Goal: Task Accomplishment & Management: Manage account settings

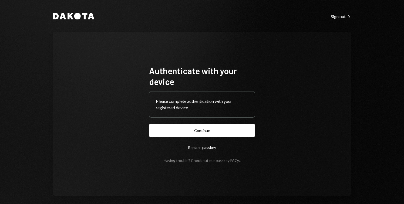
click at [236, 134] on button "Continue" at bounding box center [202, 130] width 106 height 13
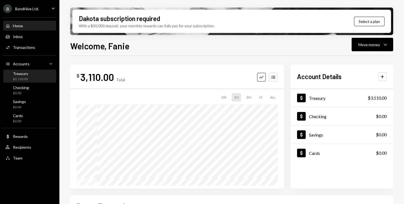
click at [41, 73] on div "Treasury $3,110.00" at bounding box center [29, 76] width 49 height 10
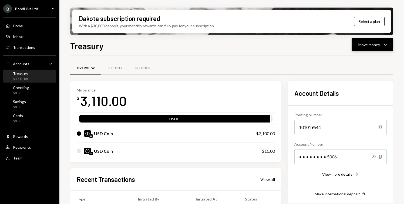
click at [376, 43] on div "Move money" at bounding box center [369, 45] width 22 height 6
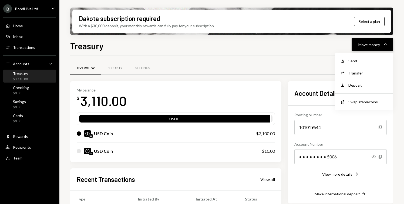
click at [376, 43] on div "Move money" at bounding box center [369, 45] width 22 height 6
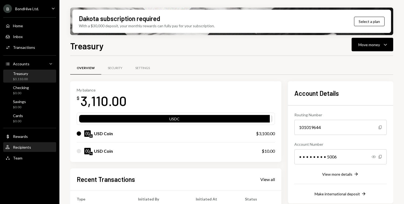
click at [21, 149] on div "Recipients" at bounding box center [22, 147] width 18 height 5
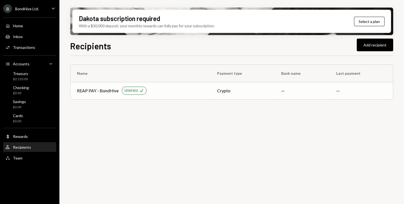
click at [175, 97] on td "REAP PAY - BondHive VERIFIED Check" at bounding box center [140, 90] width 140 height 17
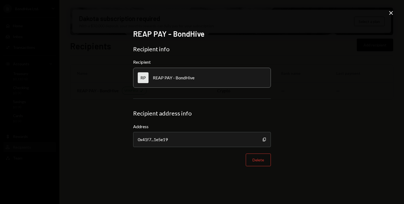
click at [391, 15] on icon "Close" at bounding box center [390, 13] width 6 height 6
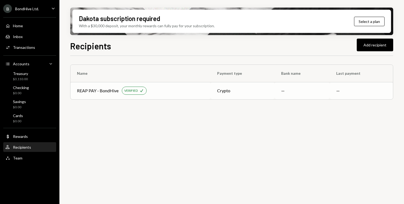
click at [161, 83] on td "REAP PAY - BondHive VERIFIED Check" at bounding box center [140, 90] width 140 height 17
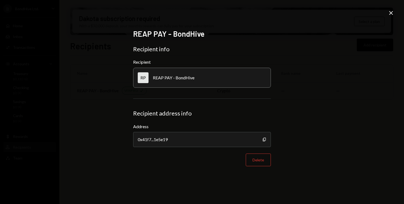
click at [390, 12] on icon "Close" at bounding box center [390, 13] width 6 height 6
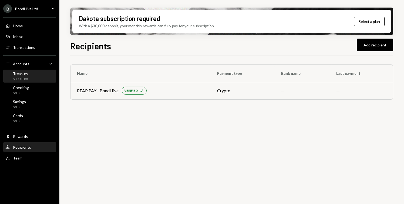
click at [32, 73] on div "Treasury $3,110.00" at bounding box center [29, 76] width 49 height 10
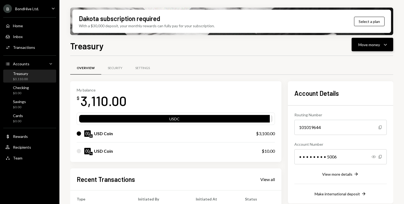
click at [381, 43] on div "Move money Caret Down" at bounding box center [372, 44] width 28 height 6
click at [360, 64] on div "Withdraw Send" at bounding box center [364, 61] width 54 height 12
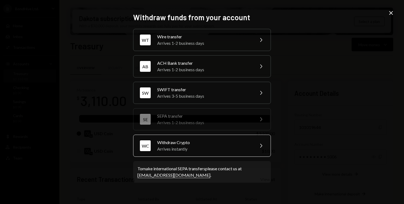
click at [235, 145] on div "Withdraw Crypto" at bounding box center [204, 142] width 94 height 6
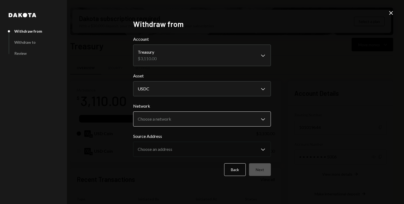
click at [193, 112] on button "Choose a network Chevron Down" at bounding box center [202, 118] width 138 height 15
click at [390, 10] on icon "Close" at bounding box center [390, 13] width 6 height 6
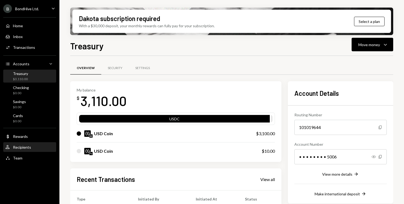
click at [14, 147] on div "Recipients" at bounding box center [22, 147] width 18 height 5
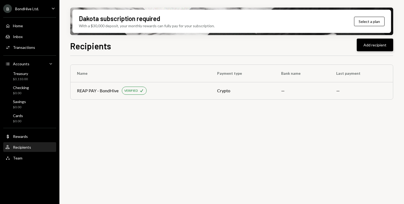
click at [371, 45] on button "Add recipient" at bounding box center [374, 45] width 36 height 13
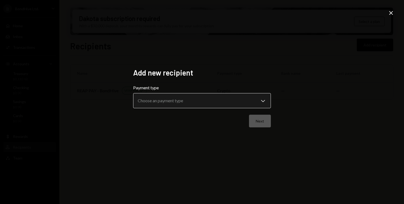
click at [208, 100] on body "**********" at bounding box center [202, 102] width 404 height 204
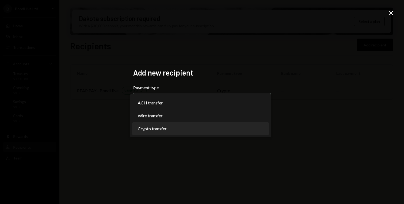
select select "******"
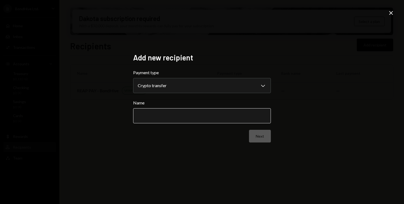
click at [179, 116] on input "Name" at bounding box center [202, 115] width 138 height 15
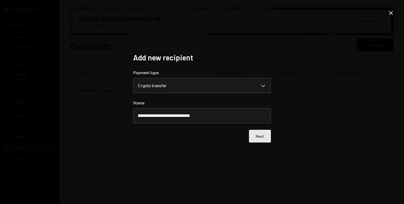
type input "**********"
click at [253, 139] on button "Next" at bounding box center [260, 136] width 22 height 13
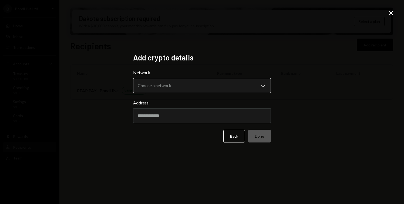
click at [182, 89] on body "B BondHive Ltd. Caret Down Home Home Inbox Inbox Activities Transactions Accoun…" at bounding box center [202, 102] width 404 height 204
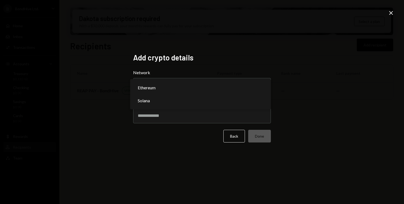
click at [195, 67] on div "Add crypto details Network Choose a network Chevron Down ******** ****** Addres…" at bounding box center [202, 102] width 138 height 98
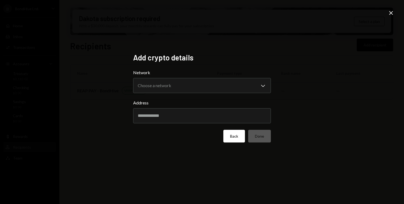
click at [231, 140] on button "Back" at bounding box center [234, 136] width 22 height 13
click at [391, 13] on icon at bounding box center [391, 13] width 4 height 4
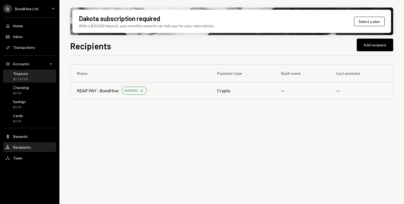
click at [7, 80] on div "Treasury $3,110.00" at bounding box center [16, 76] width 23 height 10
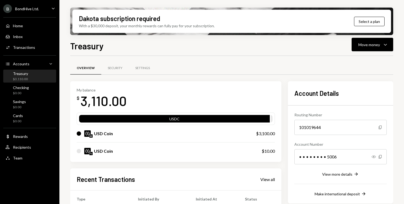
click at [39, 10] on div "B BondHive Ltd. Caret Down" at bounding box center [29, 8] width 59 height 9
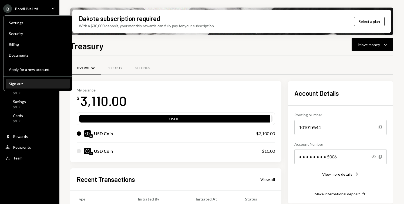
click at [22, 81] on button "Sign out" at bounding box center [38, 84] width 64 height 10
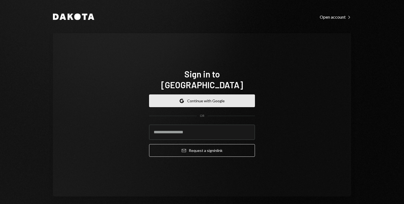
click at [174, 94] on button "Google Continue with Google" at bounding box center [202, 100] width 106 height 13
